Goal: Task Accomplishment & Management: Complete application form

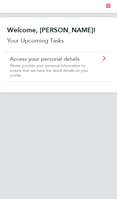
click at [109, 5] on icon "Main navigation" at bounding box center [108, 6] width 4 height 4
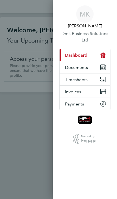
click at [72, 80] on span "Timesheets" at bounding box center [76, 79] width 23 height 5
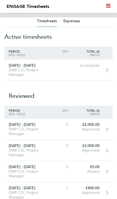
click at [23, 67] on div "[DATE] - [DATE]" at bounding box center [27, 65] width 47 height 5
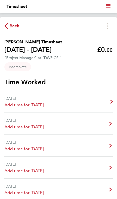
click at [23, 105] on span "Add time for [DATE]" at bounding box center [23, 105] width 39 height 7
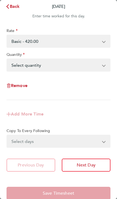
click at [103, 63] on select "Select quantity 0.5 1" at bounding box center [55, 65] width 96 height 12
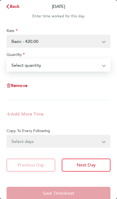
select select "1"
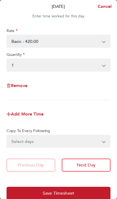
click at [94, 167] on span "Next Day" at bounding box center [86, 165] width 19 height 5
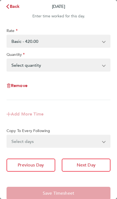
click at [102, 62] on select "Select quantity 0.5 1" at bounding box center [55, 65] width 96 height 12
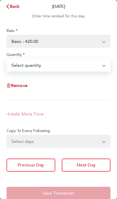
select select "1"
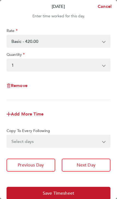
click at [92, 168] on span "Next Day" at bounding box center [86, 165] width 19 height 5
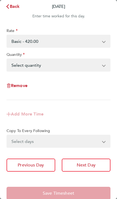
click at [102, 66] on select "Select quantity 0.5 1" at bounding box center [55, 65] width 96 height 12
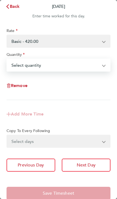
select select "1"
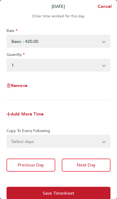
click at [94, 167] on span "Next Day" at bounding box center [86, 165] width 19 height 5
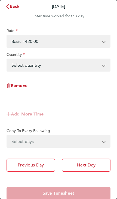
click at [103, 64] on select "Select quantity 0.5 1" at bounding box center [55, 65] width 96 height 12
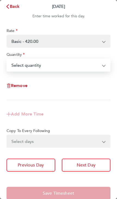
select select "1"
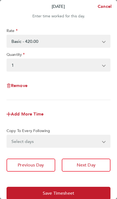
click at [93, 167] on span "Next Day" at bounding box center [86, 165] width 19 height 5
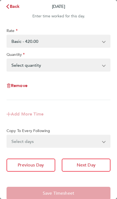
click at [107, 67] on app-icon-cross-button at bounding box center [106, 65] width 7 height 12
click at [103, 66] on select "Select quantity 0.5 1" at bounding box center [55, 65] width 96 height 12
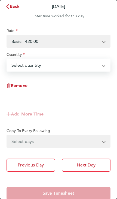
select select "1"
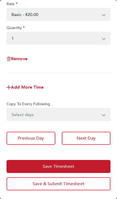
scroll to position [27, 0]
click at [69, 184] on span "Save & Submit Timesheet" at bounding box center [59, 183] width 52 height 5
